Goal: Task Accomplishment & Management: Manage account settings

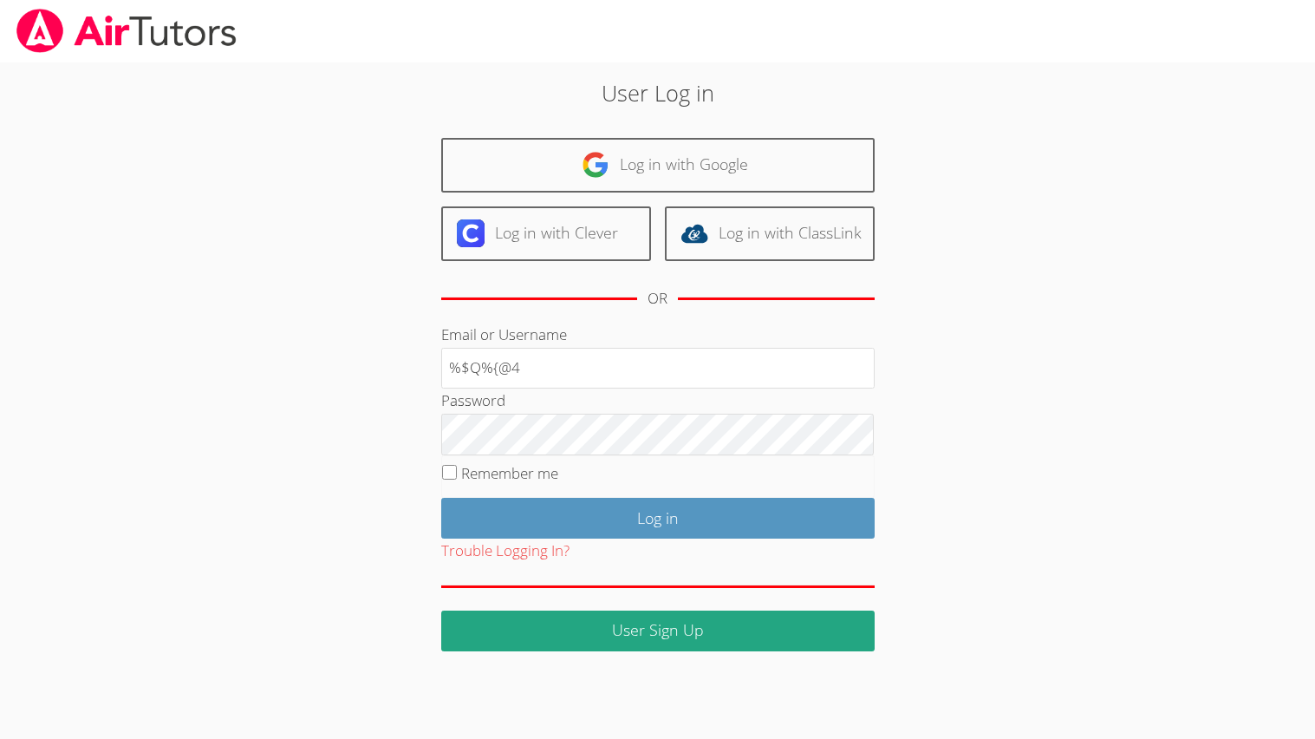
type input "%$Q%{@4"
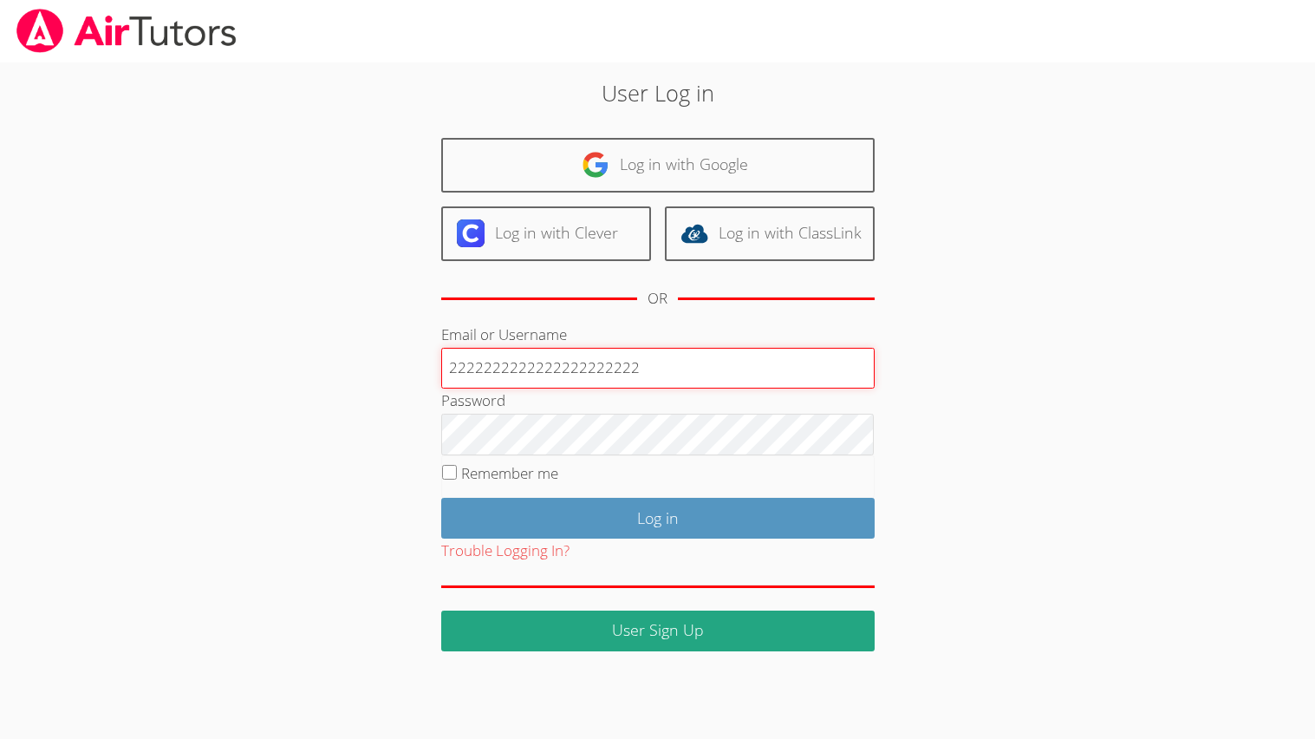
type input "2222222222222222222222"
click at [441, 498] on input "Log in" at bounding box center [658, 518] width 434 height 41
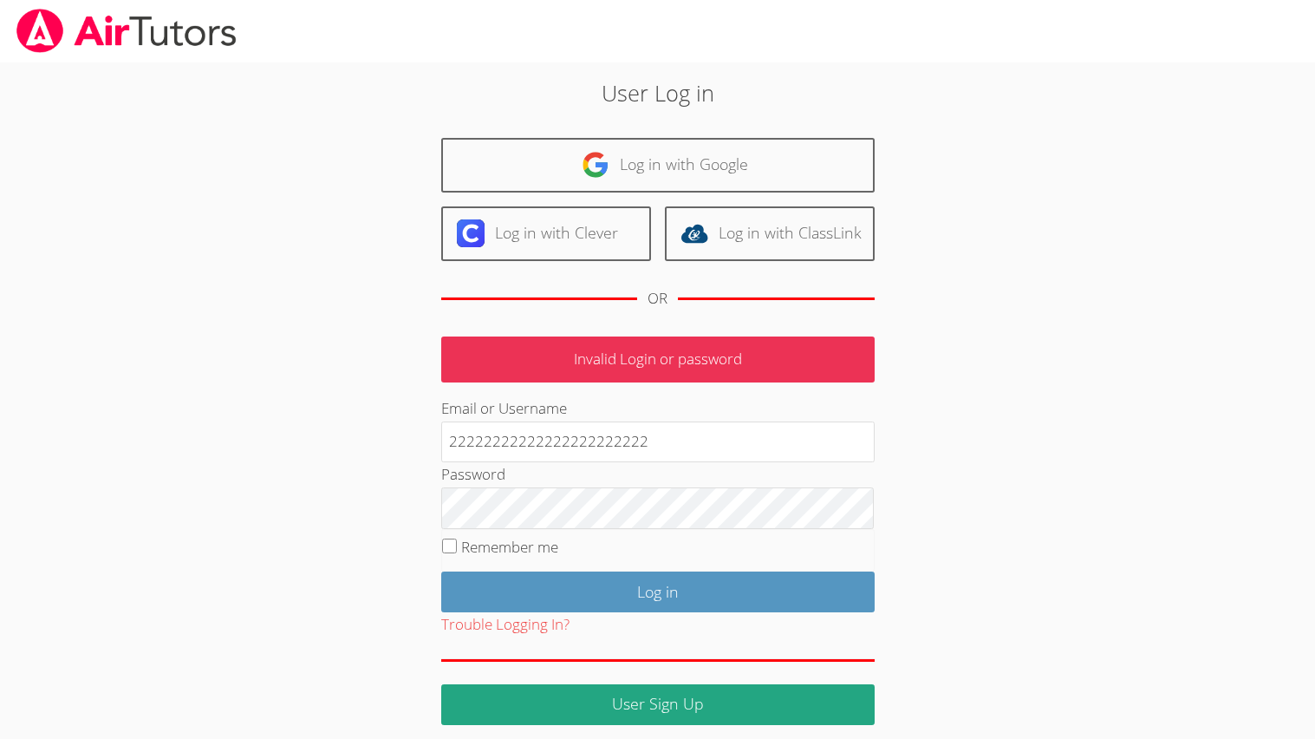
type input "22222222222222222222222"
click at [441, 571] on input "Log in" at bounding box center [658, 591] width 434 height 41
type input "22211111111111111111111111111111111111111111111122222222222222222222222"
click at [441, 138] on link "Log in with Google" at bounding box center [658, 165] width 434 height 55
